Goal: Transaction & Acquisition: Purchase product/service

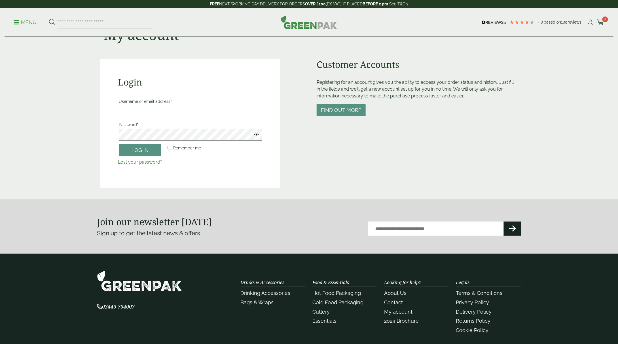
drag, startPoint x: 193, startPoint y: 110, endPoint x: 191, endPoint y: 116, distance: 6.6
click at [193, 110] on input "Username or email address *" at bounding box center [190, 111] width 143 height 12
type input "****"
click at [141, 148] on button "Log in" at bounding box center [140, 150] width 43 height 12
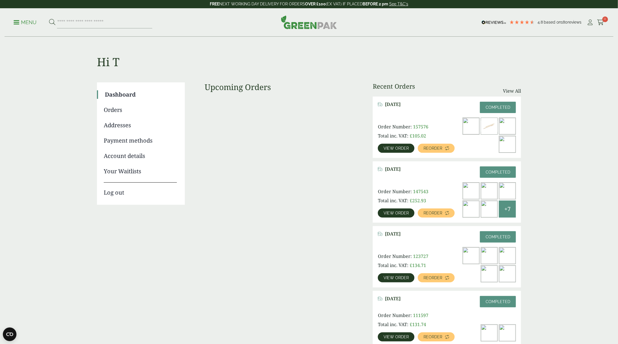
click at [404, 148] on span "View order" at bounding box center [396, 148] width 25 height 4
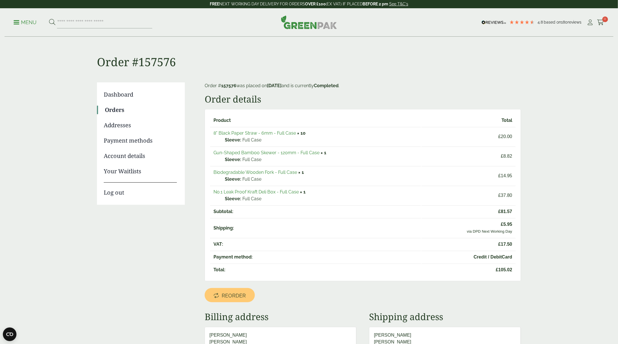
click at [253, 172] on link "Biodegradable Wooden Fork - Full Case" at bounding box center [256, 171] width 84 height 5
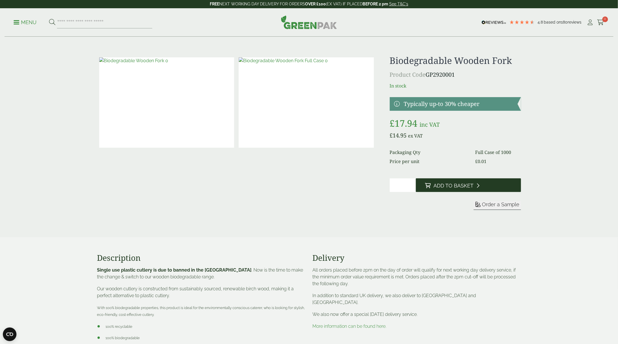
click at [448, 188] on span "Add to Basket" at bounding box center [454, 185] width 40 height 6
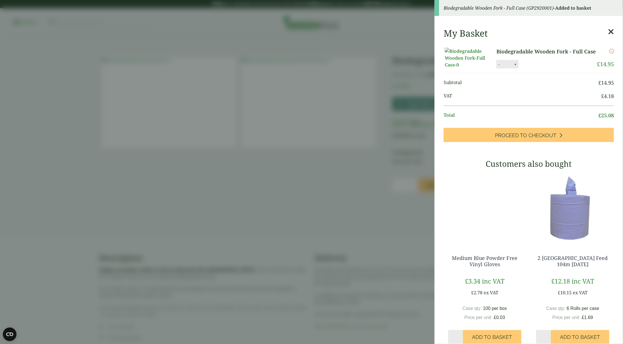
click at [413, 93] on aside "Biodegradable Wooden Fork - Full Case (GP2920001) - Added to basket My Basket B…" at bounding box center [311, 172] width 623 height 344
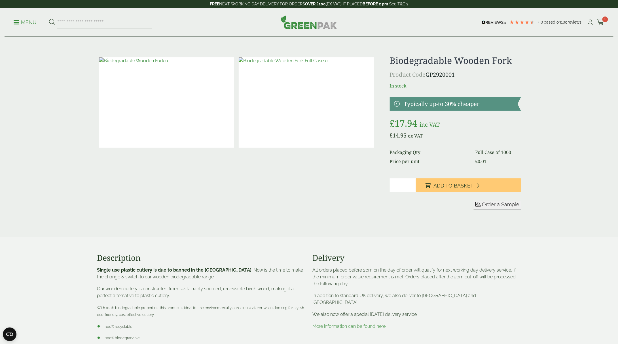
click at [604, 25] on icon at bounding box center [601, 23] width 7 height 6
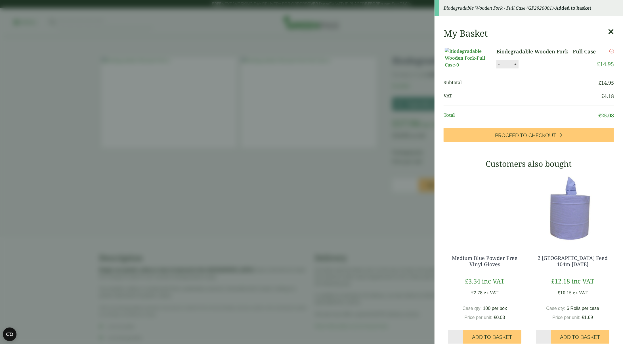
click at [311, 96] on aside "Biodegradable Wooden Fork - Full Case (GP2920001) - Added to basket My Basket B…" at bounding box center [311, 172] width 623 height 344
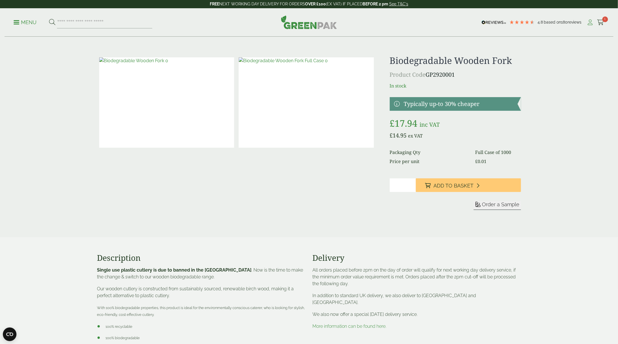
click at [591, 21] on icon at bounding box center [590, 23] width 7 height 6
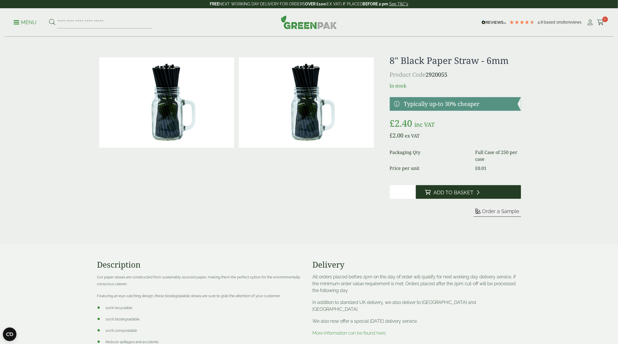
click at [452, 195] on span "Add to Basket" at bounding box center [454, 192] width 40 height 6
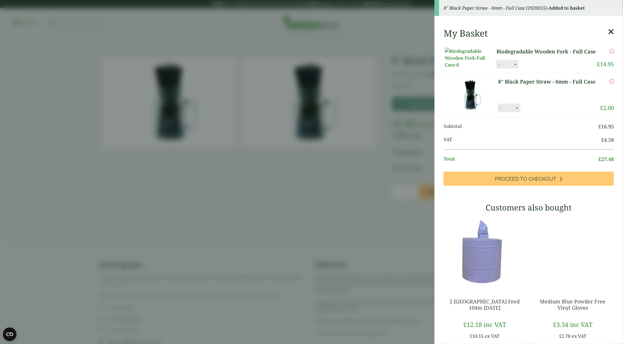
click at [515, 110] on button "+" at bounding box center [517, 107] width 6 height 5
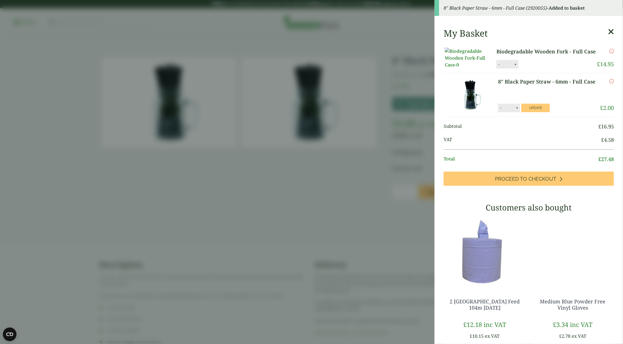
click at [515, 110] on button "+" at bounding box center [517, 107] width 6 height 5
click at [499, 110] on button "-" at bounding box center [500, 107] width 5 height 5
type input "*"
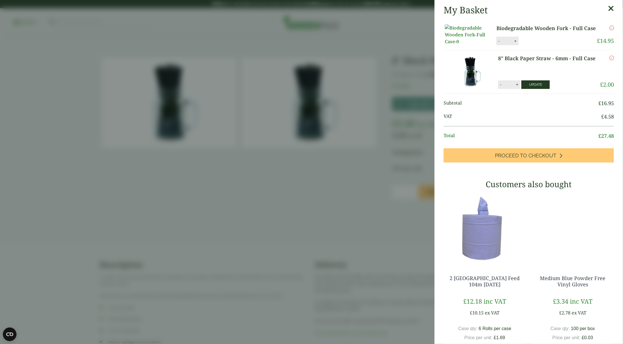
click at [526, 89] on button "Update" at bounding box center [535, 84] width 28 height 9
click at [608, 11] on icon at bounding box center [611, 9] width 6 height 8
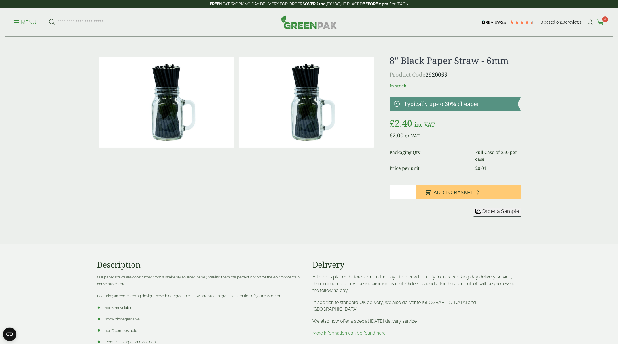
click at [607, 18] on span "9" at bounding box center [606, 19] width 6 height 6
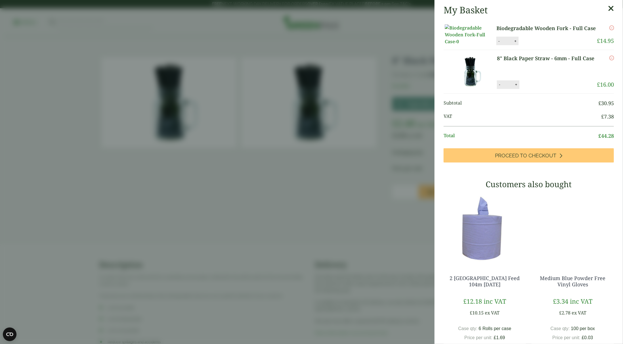
click at [608, 9] on icon at bounding box center [611, 9] width 6 height 8
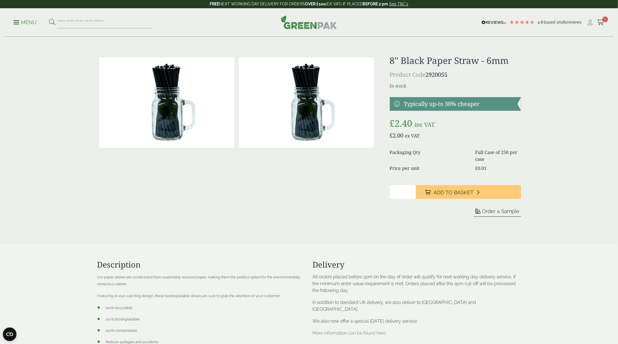
click at [592, 24] on icon at bounding box center [590, 23] width 7 height 6
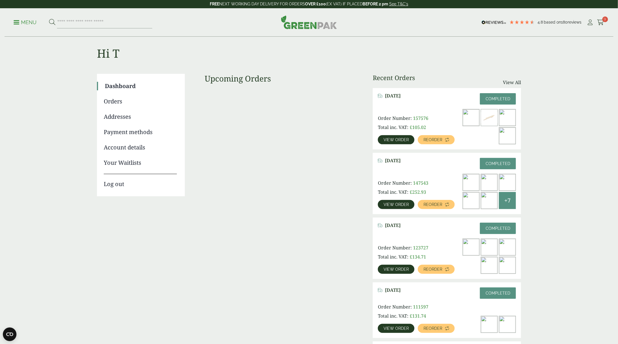
scroll to position [28, 0]
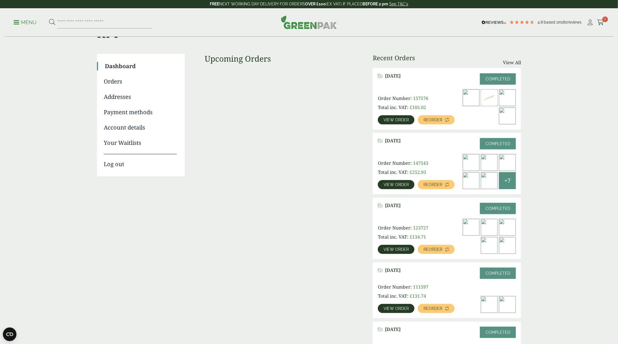
click at [406, 118] on span "View order" at bounding box center [396, 120] width 25 height 4
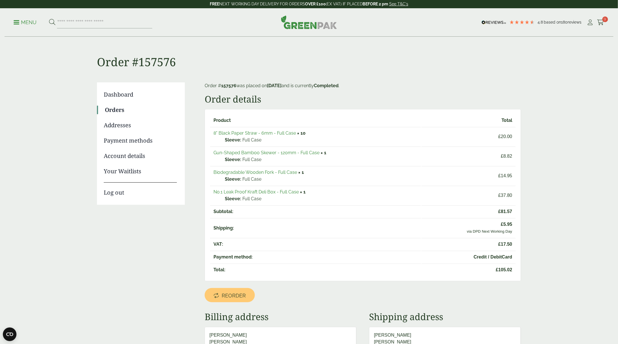
click at [287, 153] on link "Gun-Shaped Bamboo Skewer - 120mm - Full Case" at bounding box center [267, 152] width 106 height 5
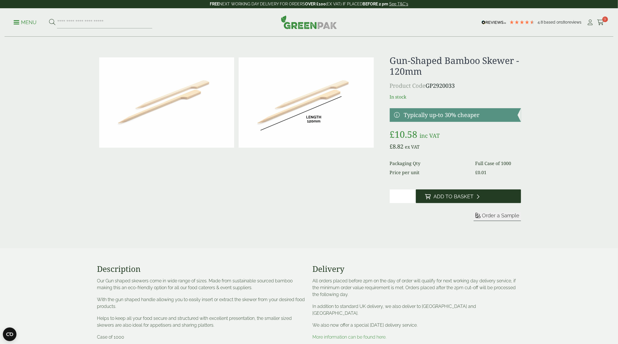
click at [441, 191] on button "Add to Basket" at bounding box center [468, 196] width 105 height 14
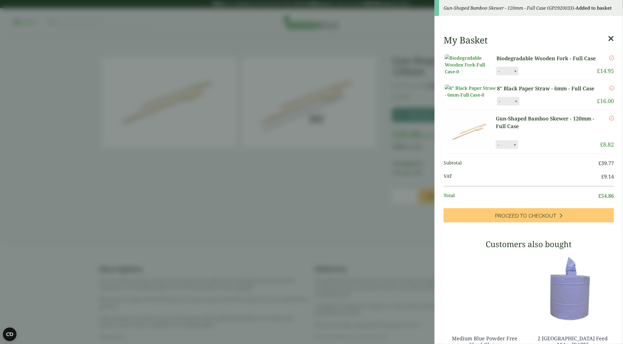
click at [608, 37] on icon at bounding box center [611, 39] width 6 height 8
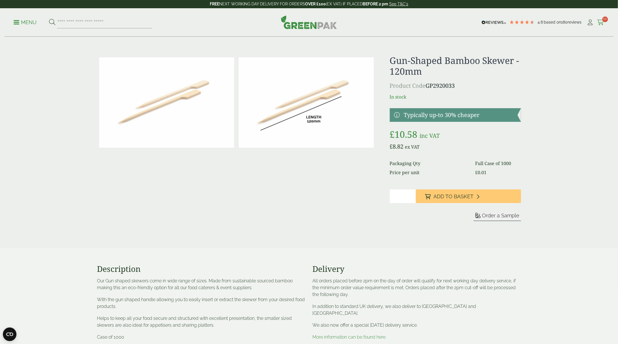
click at [604, 24] on icon at bounding box center [601, 23] width 7 height 6
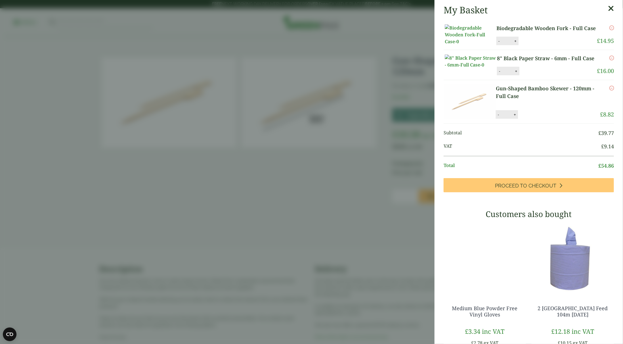
click at [600, 110] on div "Remove" at bounding box center [607, 98] width 14 height 26
click at [395, 169] on aside "My Basket Biodegradable Wooden Fork - Full Case Biodegradable Wooden Fork - Ful…" at bounding box center [311, 172] width 623 height 344
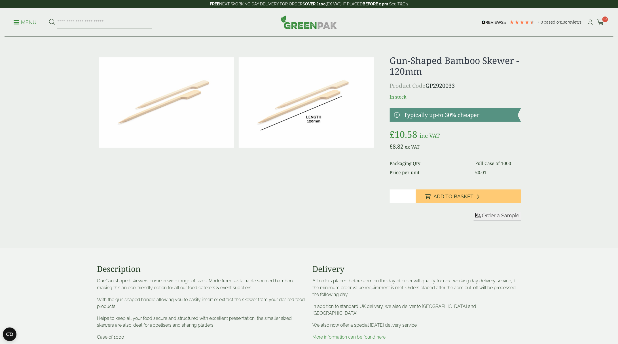
click at [85, 23] on input "search" at bounding box center [104, 22] width 95 height 12
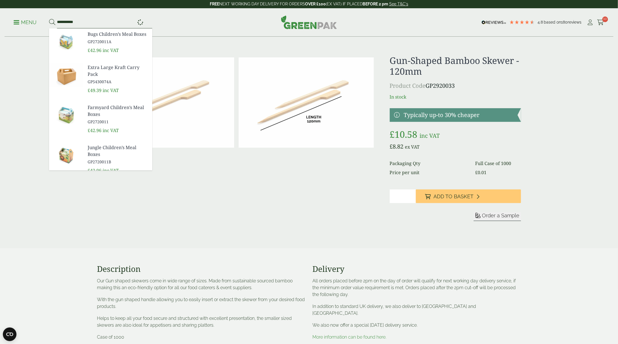
type input "**********"
click at [49, 19] on button at bounding box center [52, 22] width 6 height 7
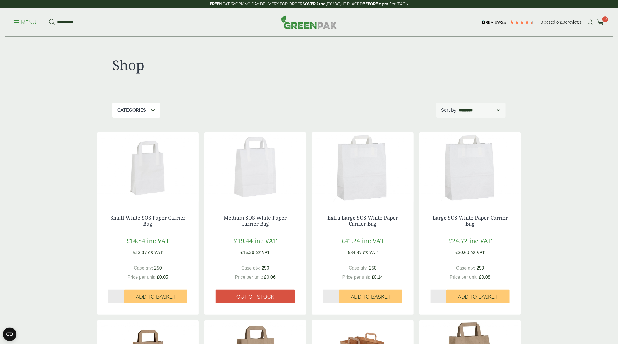
click at [30, 21] on p "Menu" at bounding box center [25, 22] width 23 height 7
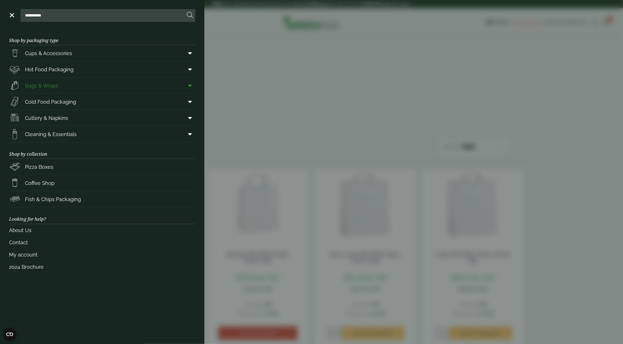
click at [74, 89] on link "Bags & Wraps" at bounding box center [102, 85] width 186 height 16
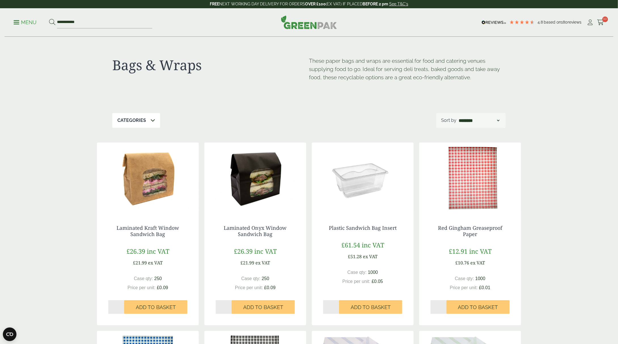
click at [128, 119] on p "Categories" at bounding box center [131, 120] width 29 height 7
click at [130, 120] on p "Categories" at bounding box center [131, 120] width 29 height 7
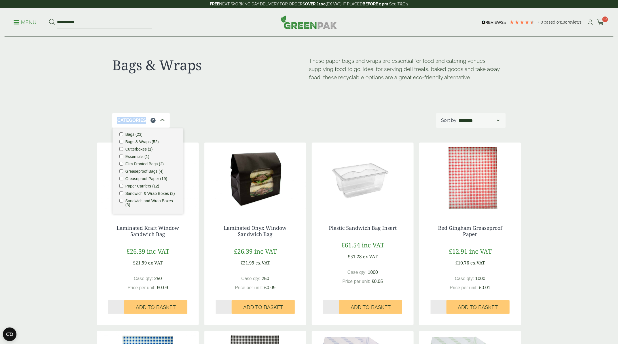
scroll to position [7, 0]
click at [212, 118] on div "Categories 2 Bags (23) Bags & Wraps (52) Cutterboxes (1) Essentials (1) Film Fr…" at bounding box center [309, 120] width 394 height 15
click at [373, 110] on div "Bags & Wraps These paper bags and wraps are essential for food and catering ven…" at bounding box center [309, 75] width 394 height 76
click at [127, 118] on p "Categories" at bounding box center [131, 120] width 29 height 7
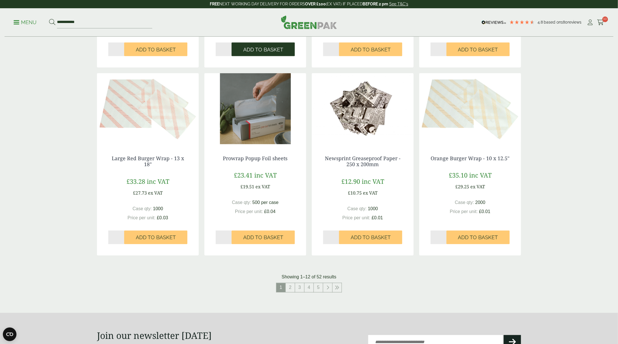
scroll to position [454, 0]
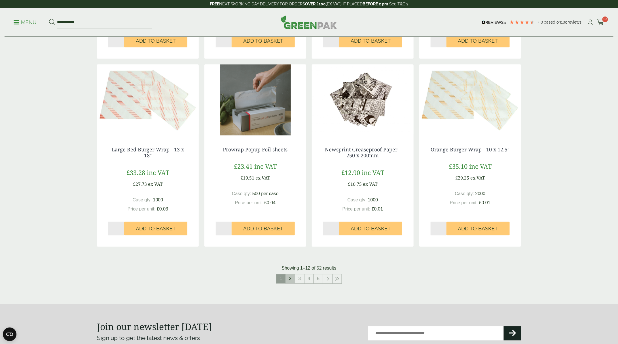
click at [289, 276] on link "2" at bounding box center [290, 278] width 9 height 9
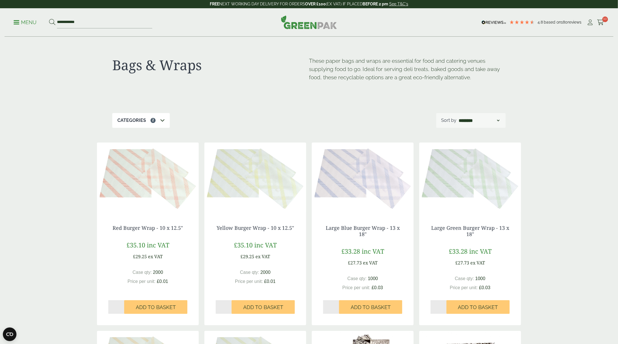
click at [162, 123] on span at bounding box center [162, 120] width 5 height 7
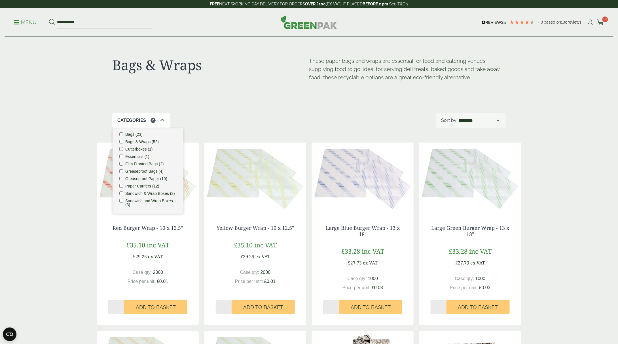
click at [155, 140] on label "Bags & Wraps (52)" at bounding box center [141, 142] width 33 height 4
click at [226, 114] on div "Categories 1 Bags (23) Bags & Wraps (52) Cutterboxes (1) Essentials (1) Film Fr…" at bounding box center [309, 120] width 394 height 15
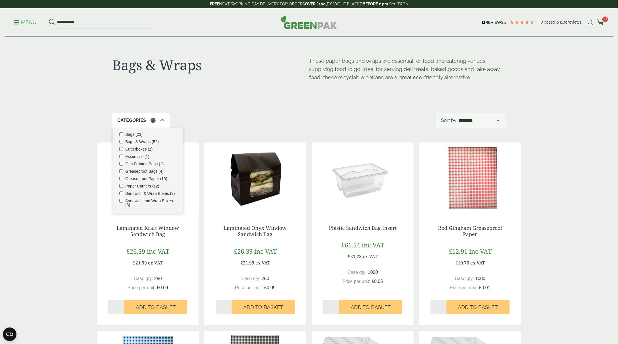
click at [185, 102] on div "Bags & Wraps These paper bags and wraps are essential for food and catering ven…" at bounding box center [309, 75] width 394 height 76
click at [146, 118] on div "Categories 1" at bounding box center [141, 120] width 58 height 15
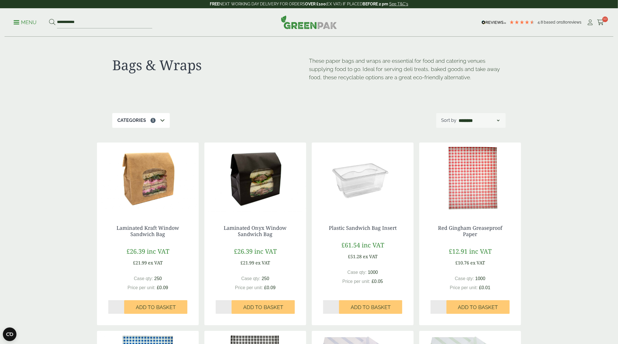
click at [147, 125] on div "Categories 1" at bounding box center [141, 120] width 58 height 15
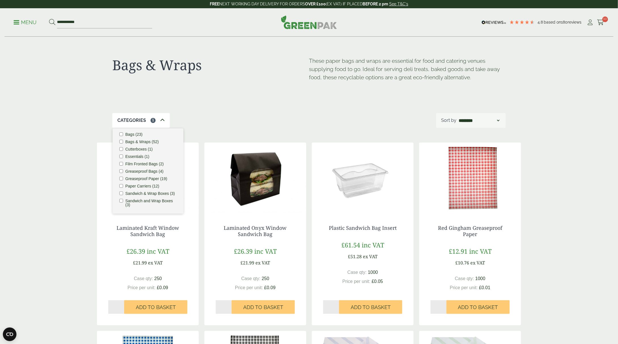
click at [194, 125] on div "Categories 1 Bags (23) Bags & Wraps (52) Cutterboxes (1) Essentials (1) Film Fr…" at bounding box center [309, 120] width 394 height 15
click at [487, 126] on div "**********" at bounding box center [471, 120] width 69 height 15
click at [485, 120] on select "**********" at bounding box center [479, 120] width 43 height 7
click at [496, 127] on div "**********" at bounding box center [471, 120] width 69 height 15
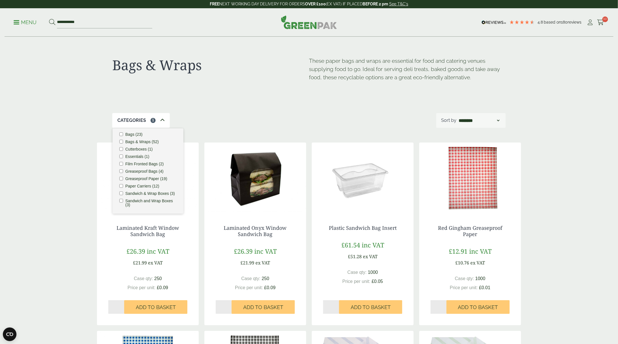
drag, startPoint x: 497, startPoint y: 127, endPoint x: 507, endPoint y: 130, distance: 10.9
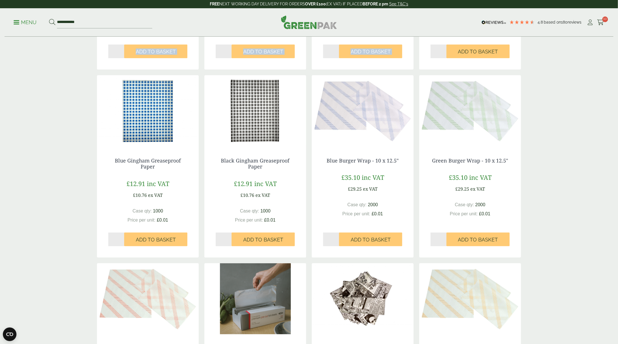
scroll to position [454, 0]
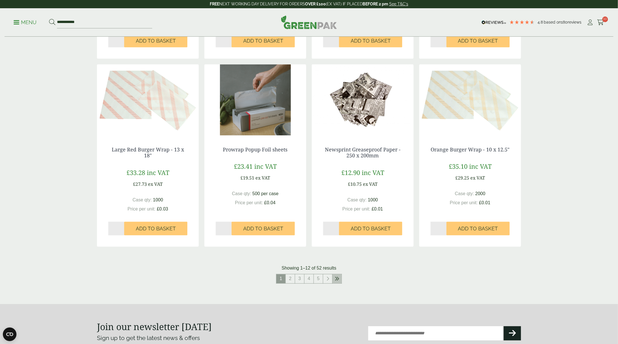
click at [334, 277] on link at bounding box center [337, 278] width 9 height 9
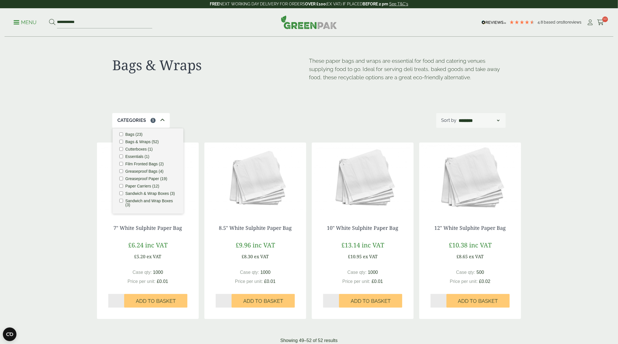
scroll to position [85, 0]
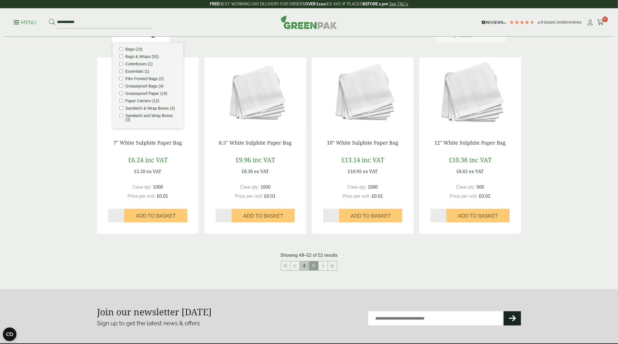
click at [305, 265] on link "4" at bounding box center [304, 265] width 9 height 9
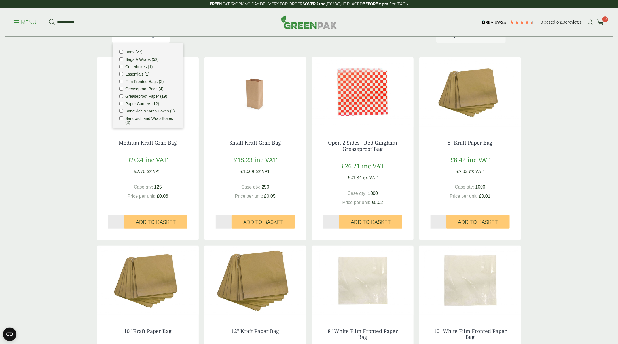
click at [160, 37] on icon at bounding box center [162, 35] width 5 height 5
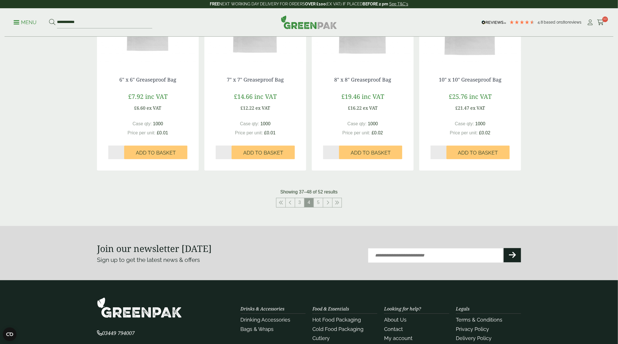
scroll to position [539, 0]
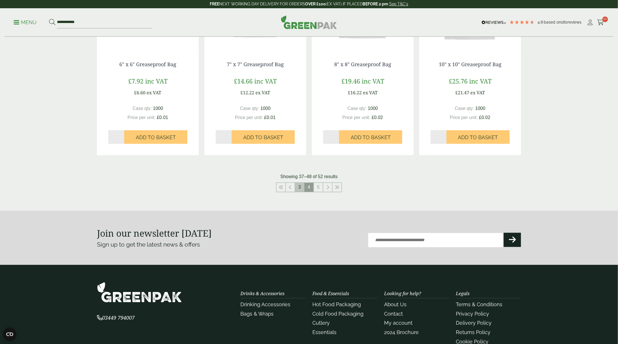
click at [301, 189] on link "3" at bounding box center [299, 187] width 9 height 9
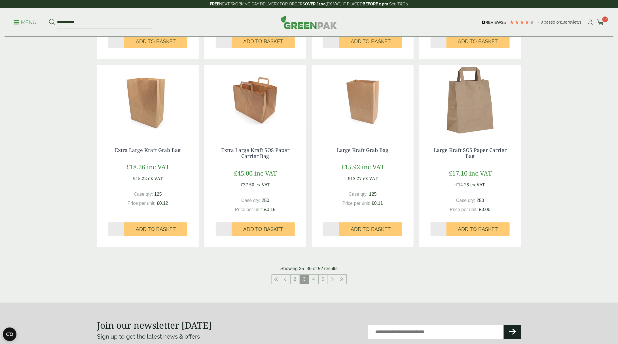
scroll to position [454, 0]
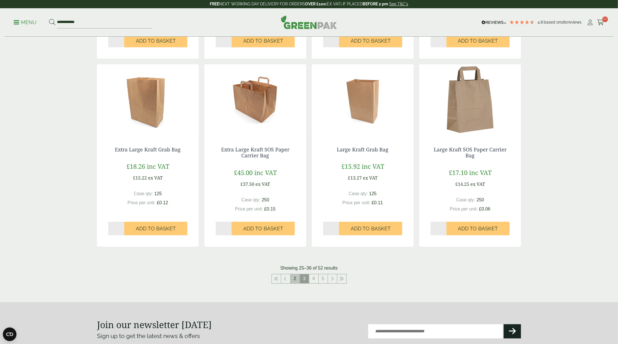
click at [294, 279] on link "2" at bounding box center [295, 278] width 9 height 9
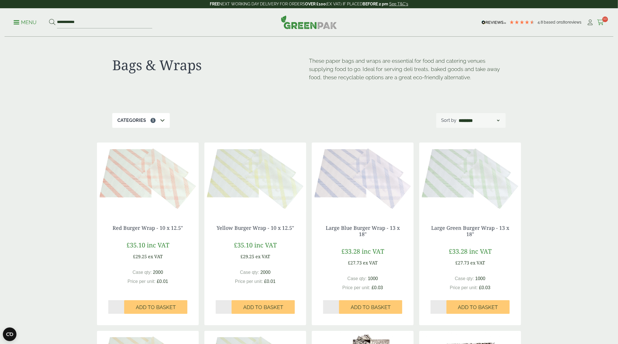
click at [606, 21] on span "10" at bounding box center [606, 19] width 6 height 6
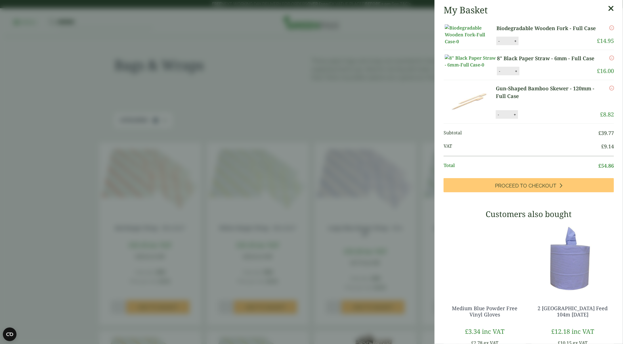
click at [303, 45] on aside "My Basket Biodegradable Wooden Fork - Full Case Biodegradable Wooden Fork - Ful…" at bounding box center [311, 172] width 623 height 344
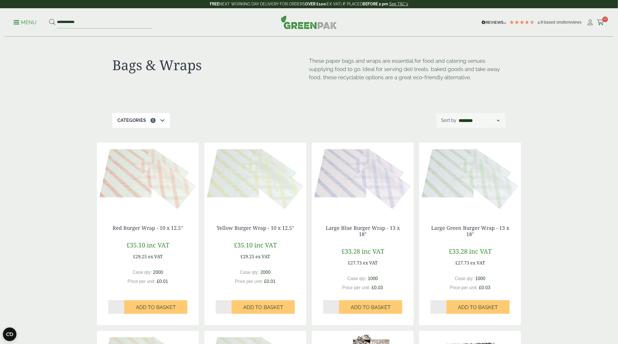
click at [25, 17] on ul "**********" at bounding box center [83, 22] width 139 height 12
click at [26, 23] on p "Menu" at bounding box center [25, 22] width 23 height 7
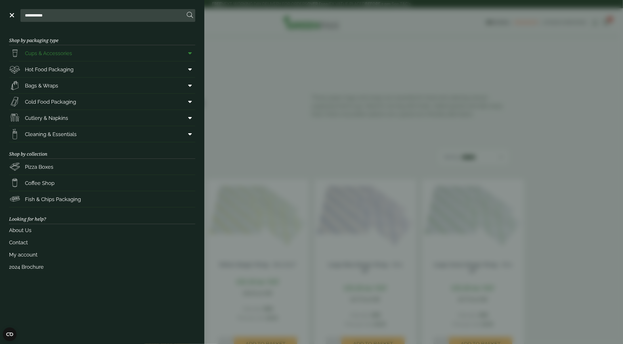
click at [61, 56] on span "Cups & Accessories" at bounding box center [48, 53] width 47 height 8
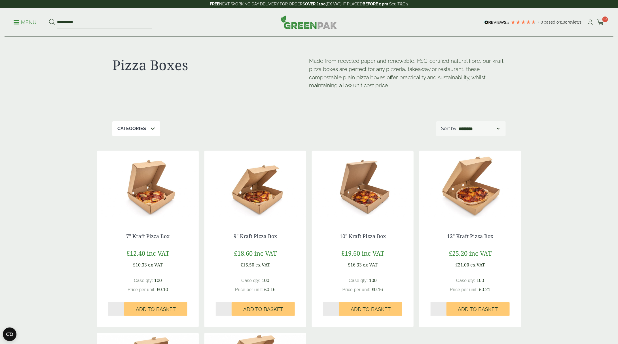
click at [20, 24] on p "Menu" at bounding box center [25, 22] width 23 height 7
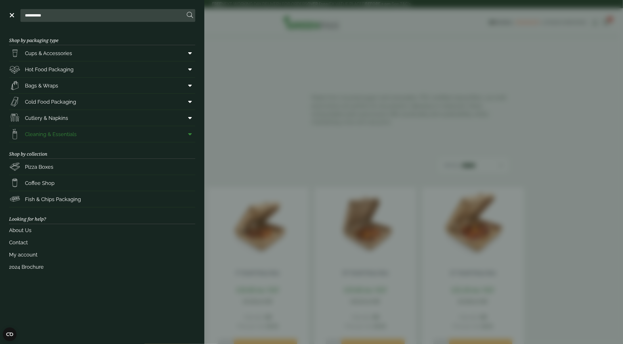
click at [33, 132] on span "Cleaning & Essentials" at bounding box center [51, 134] width 52 height 8
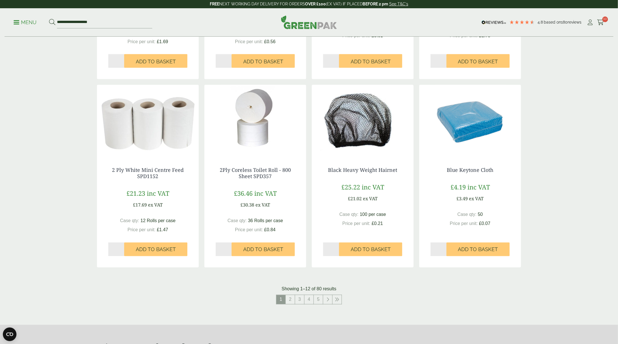
scroll to position [425, 0]
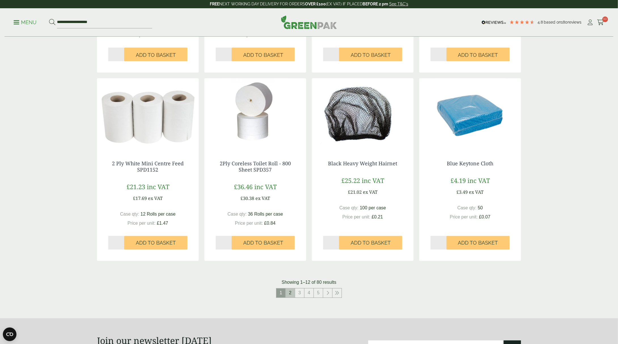
click at [288, 291] on link "2" at bounding box center [290, 292] width 9 height 9
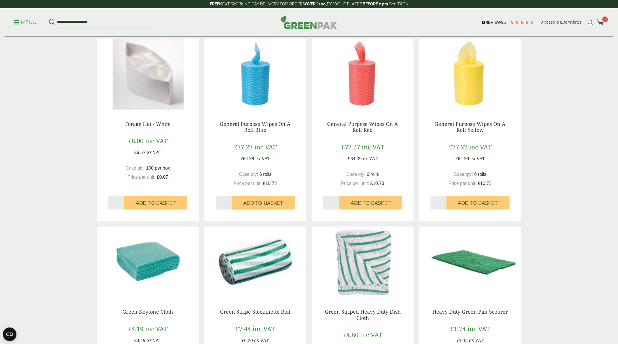
scroll to position [425, 0]
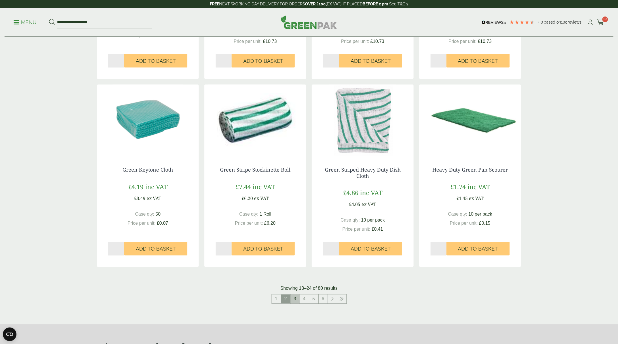
click at [296, 298] on link "3" at bounding box center [295, 298] width 9 height 9
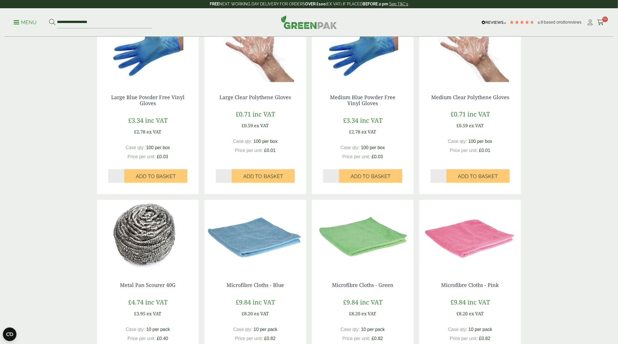
scroll to position [425, 0]
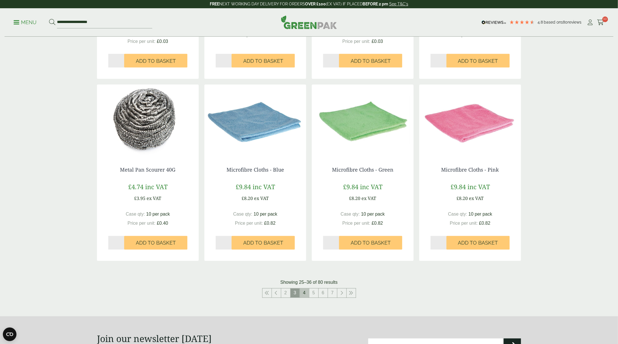
click at [300, 293] on link "4" at bounding box center [304, 292] width 9 height 9
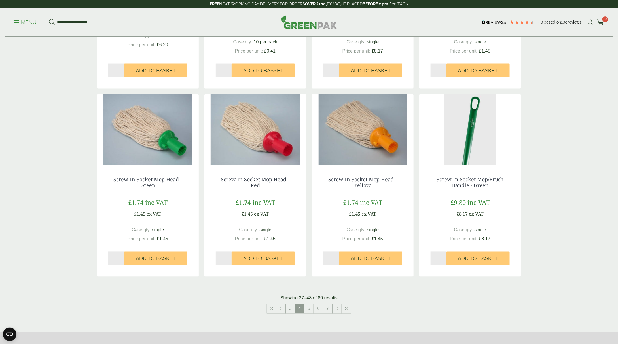
scroll to position [482, 0]
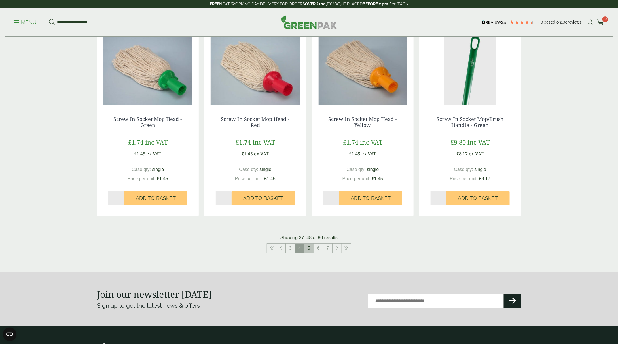
click at [310, 248] on link "5" at bounding box center [309, 248] width 9 height 9
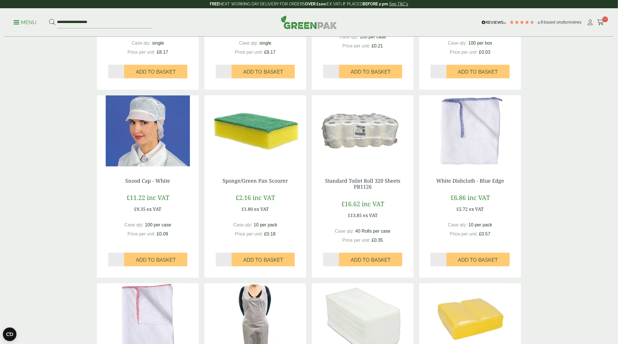
scroll to position [425, 0]
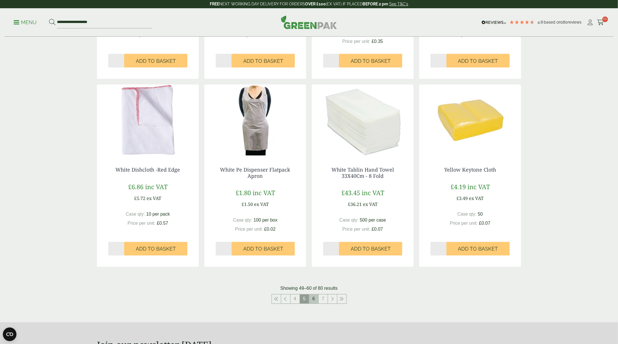
click at [313, 300] on link "6" at bounding box center [313, 298] width 9 height 9
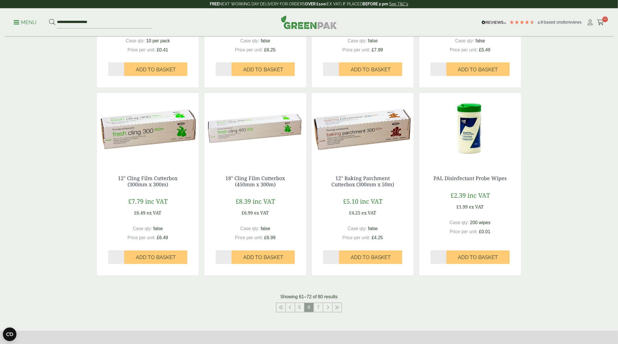
scroll to position [454, 0]
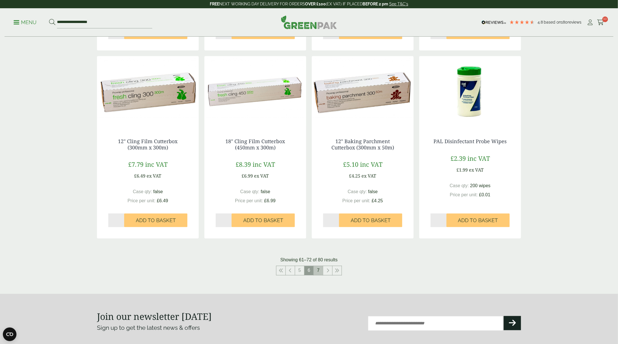
click at [319, 271] on link "7" at bounding box center [318, 270] width 9 height 9
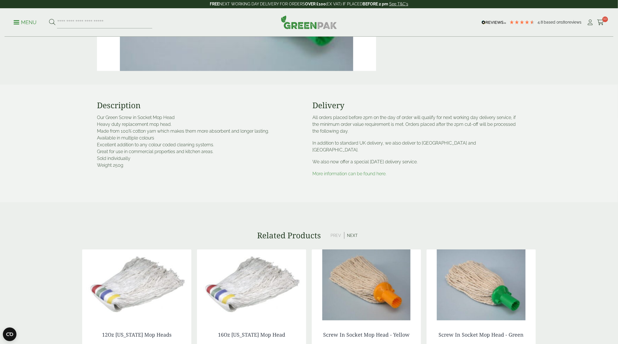
scroll to position [284, 0]
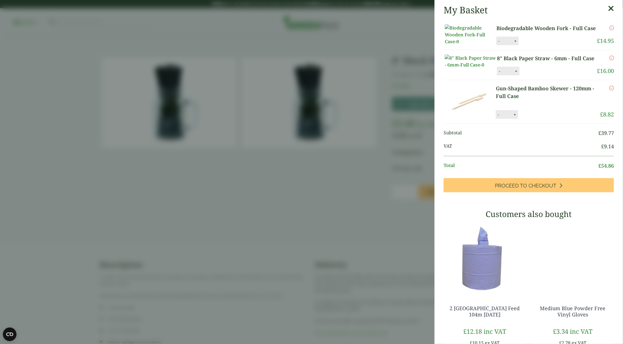
click at [517, 73] on button "+" at bounding box center [516, 71] width 6 height 5
click at [517, 75] on div "8" Black Paper Straw - 6mm - Full Case quantity - * + Update" at bounding box center [539, 71] width 84 height 9
click at [513, 73] on button "+" at bounding box center [516, 71] width 6 height 5
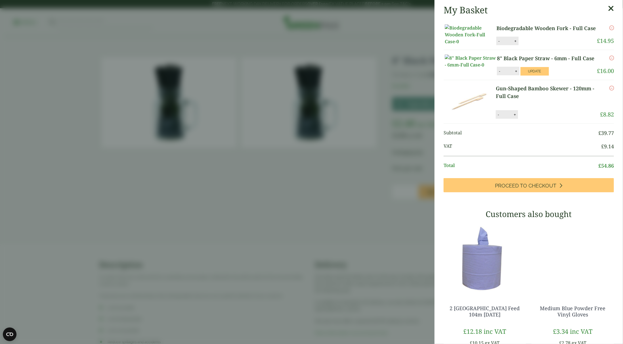
click at [513, 73] on button "+" at bounding box center [516, 71] width 6 height 5
type input "**"
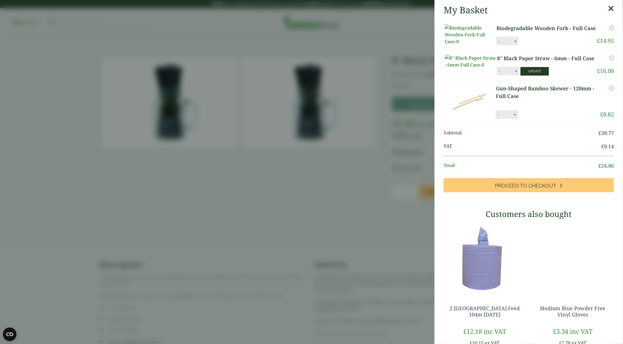
click at [523, 75] on button "Update" at bounding box center [534, 71] width 28 height 9
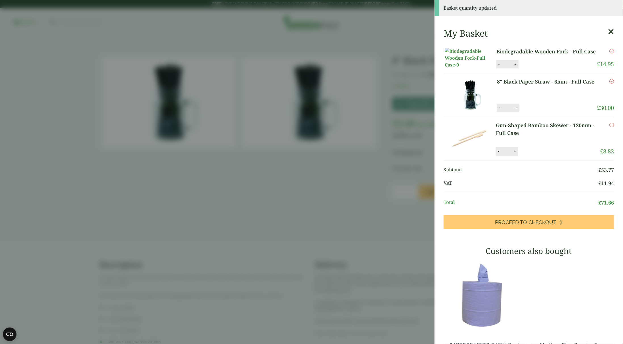
click at [497, 153] on button "-" at bounding box center [498, 151] width 5 height 5
click at [541, 155] on button "Update" at bounding box center [533, 151] width 28 height 9
type input "*"
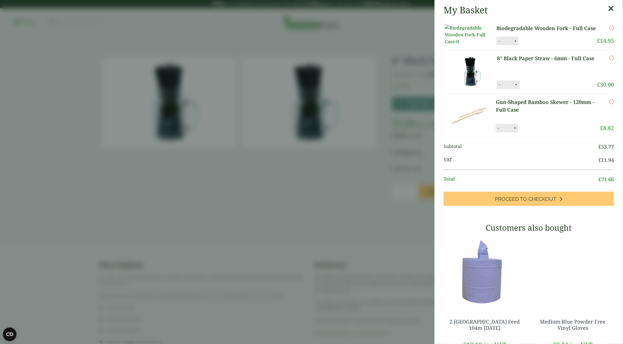
click at [500, 87] on button "-" at bounding box center [499, 84] width 5 height 5
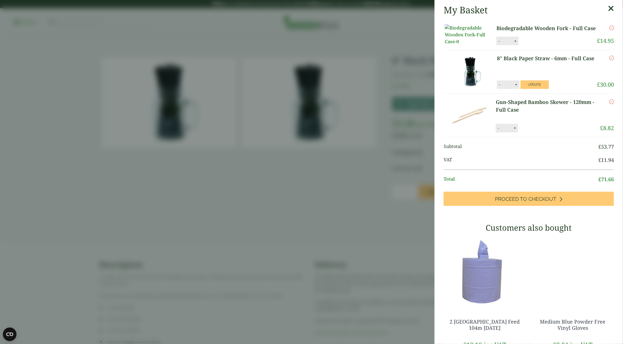
type input "**"
click at [538, 89] on button "Update" at bounding box center [534, 84] width 28 height 9
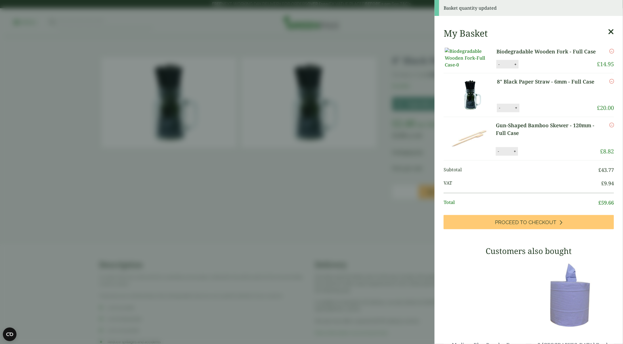
click at [500, 155] on div "- * +" at bounding box center [507, 151] width 22 height 9
click at [498, 153] on button "-" at bounding box center [498, 151] width 5 height 5
click at [533, 155] on button "Update" at bounding box center [533, 151] width 28 height 9
type input "*"
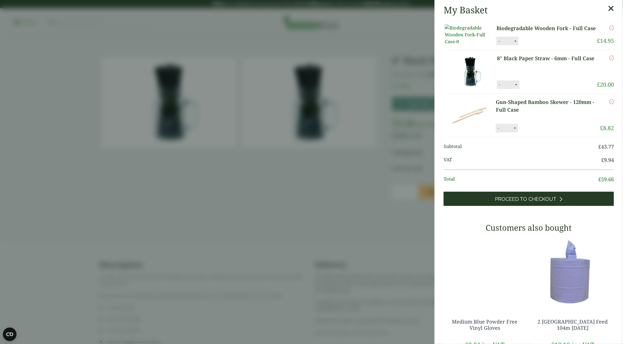
click at [521, 206] on link "Proceed to Checkout" at bounding box center [528, 198] width 170 height 14
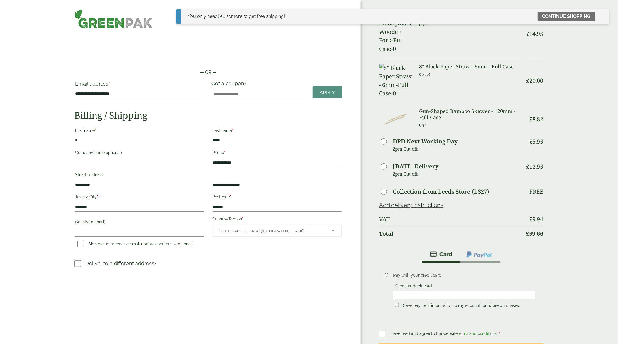
click at [106, 20] on img at bounding box center [113, 18] width 79 height 19
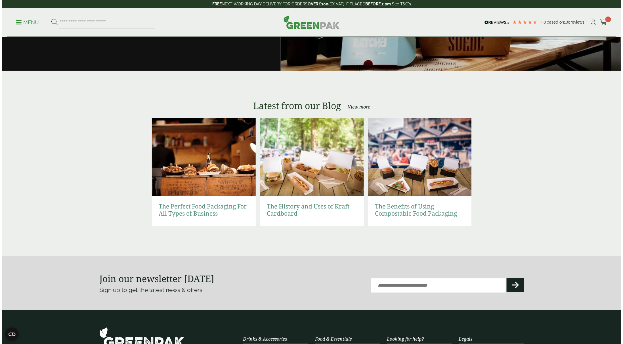
scroll to position [1078, 0]
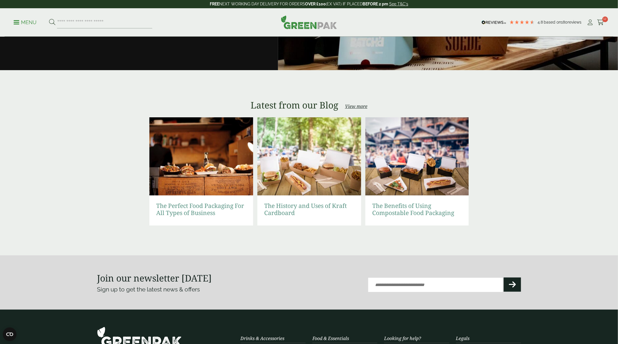
click at [603, 24] on icon at bounding box center [601, 23] width 7 height 6
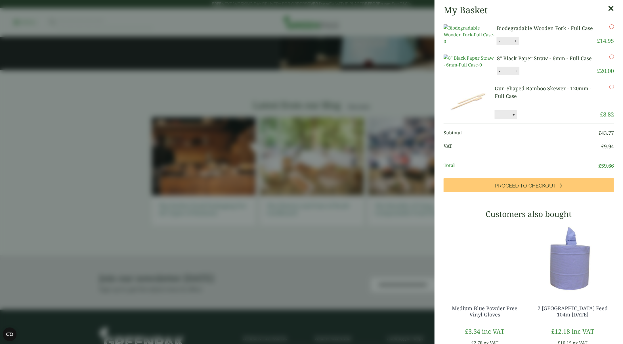
click at [498, 117] on button "-" at bounding box center [497, 114] width 5 height 5
click at [525, 119] on button "Update" at bounding box center [532, 114] width 28 height 9
type input "*"
click at [609, 89] on icon "Remove this item" at bounding box center [611, 87] width 5 height 5
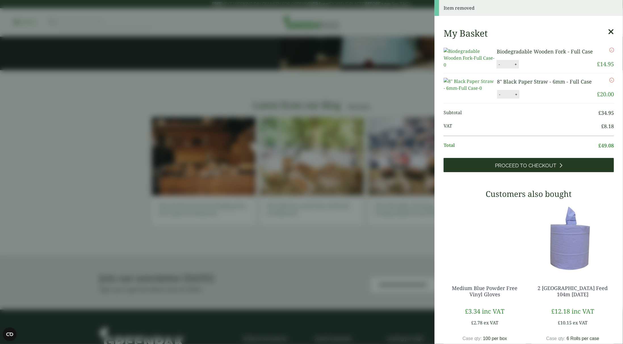
click at [531, 172] on link "Proceed to Checkout" at bounding box center [528, 165] width 170 height 14
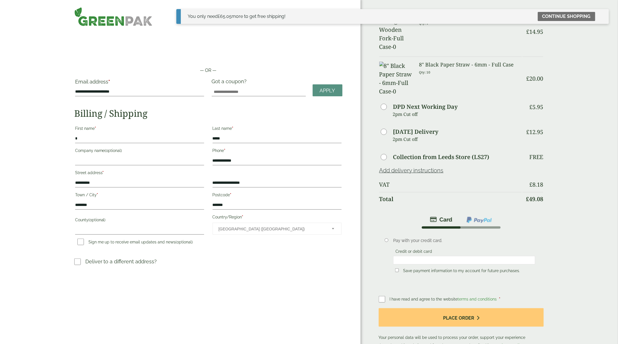
scroll to position [85, 0]
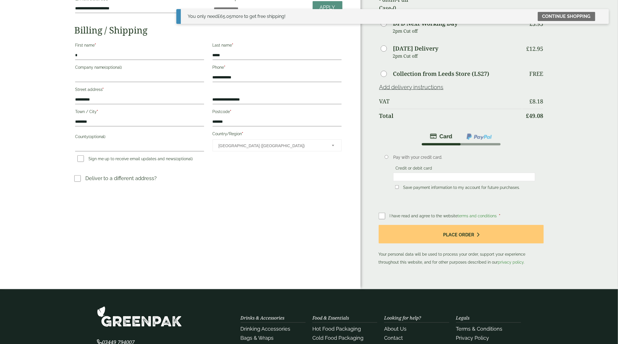
click at [418, 217] on div "I have read and agree to the website terms and conditions *" at bounding box center [461, 216] width 165 height 8
click at [418, 216] on span "I have read and agree to the website terms and conditions" at bounding box center [444, 215] width 108 height 5
click at [389, 218] on div "I have read and agree to the website terms and conditions * Place order Your pe…" at bounding box center [461, 239] width 165 height 54
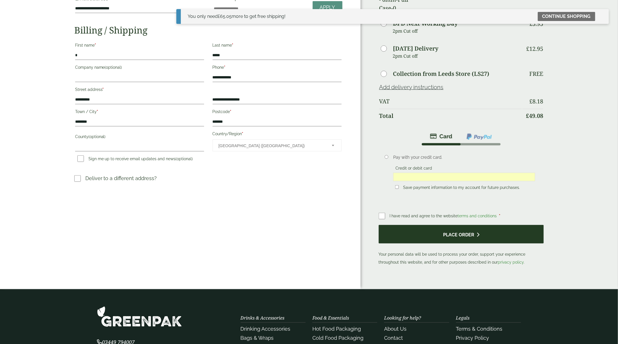
click at [443, 235] on button "Place order" at bounding box center [461, 234] width 165 height 18
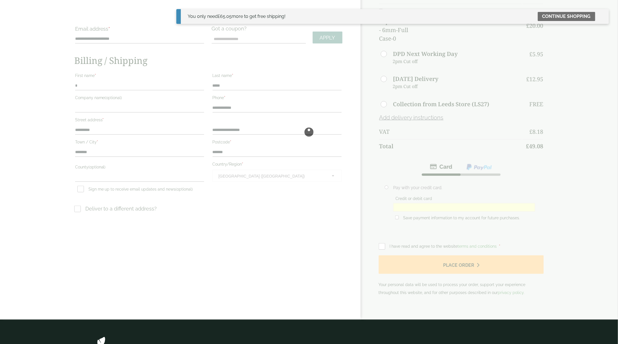
scroll to position [0, 0]
